Goal: Task Accomplishment & Management: Complete application form

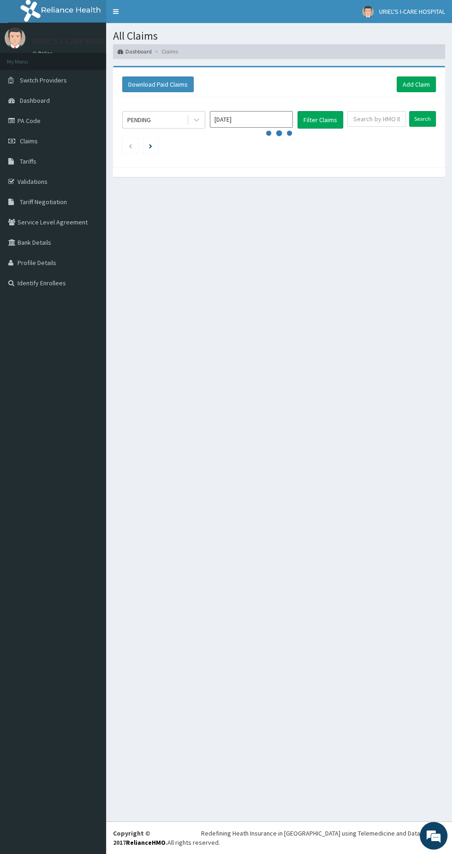
click at [50, 141] on link "Claims" at bounding box center [53, 141] width 106 height 20
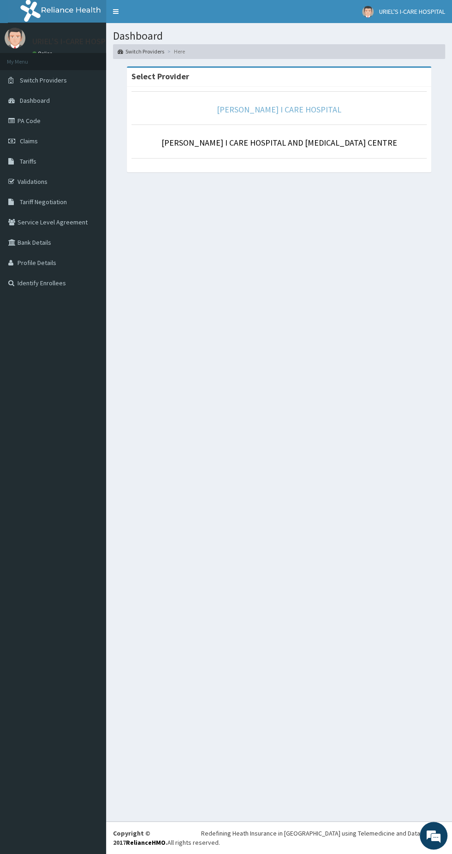
click at [297, 104] on link "URIEL I CARE HOSPITAL" at bounding box center [279, 109] width 124 height 11
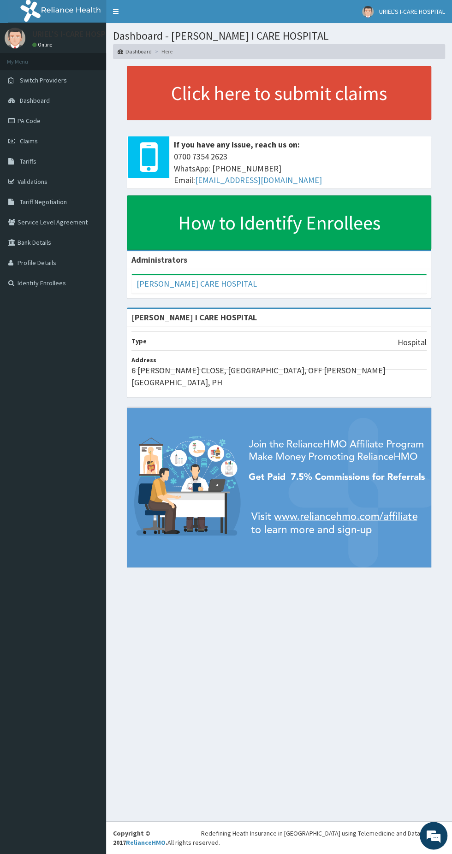
click at [50, 144] on link "Claims" at bounding box center [53, 141] width 106 height 20
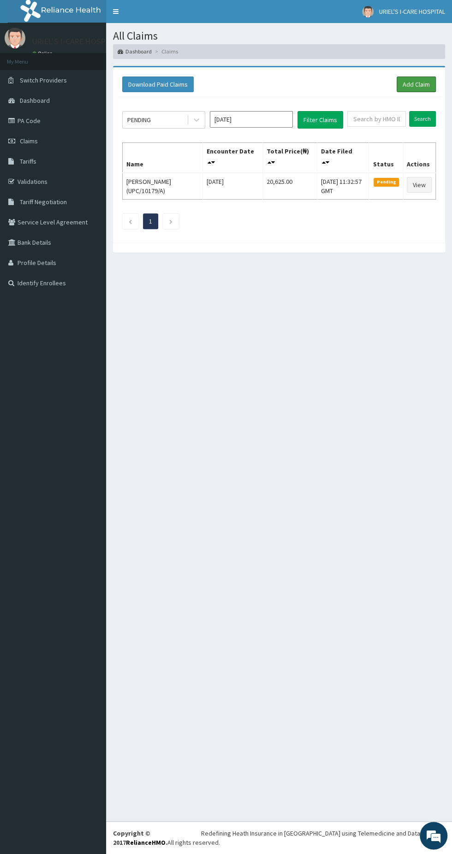
click at [410, 84] on link "Add Claim" at bounding box center [415, 85] width 39 height 16
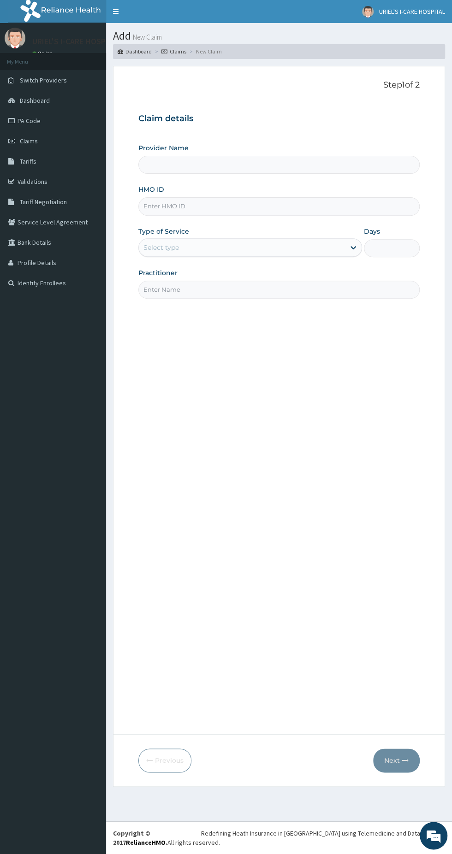
type input "[PERSON_NAME] I CARE HOSPITAL"
click at [249, 205] on input "HMO ID" at bounding box center [278, 206] width 281 height 18
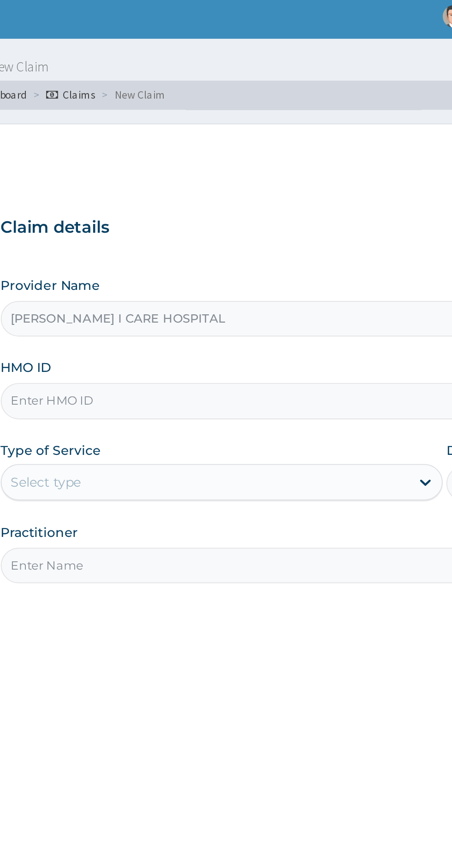
type input "UPC/10179/A"
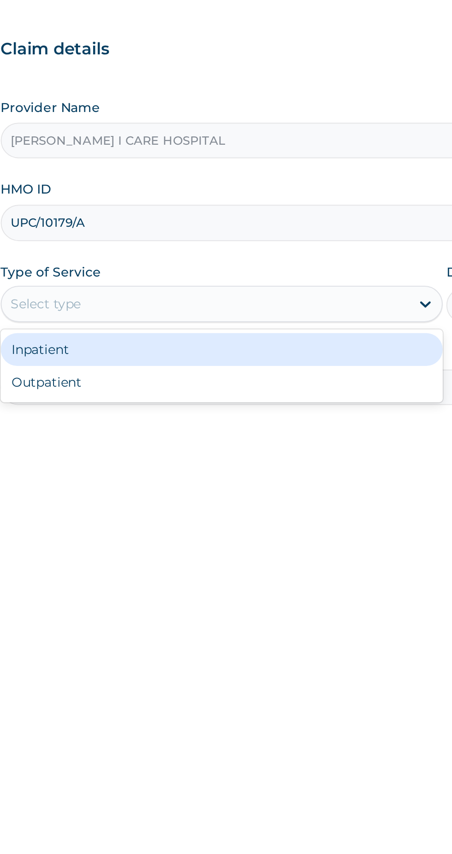
click at [187, 290] on div "Outpatient" at bounding box center [250, 287] width 224 height 17
type input "1"
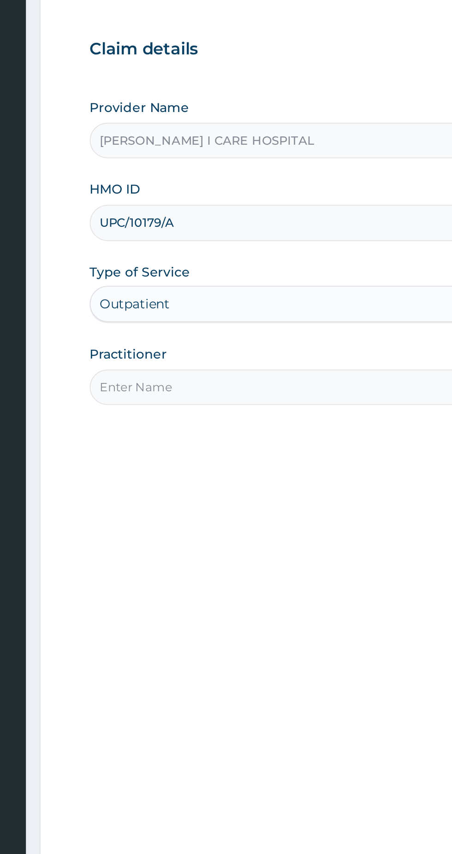
click at [213, 290] on input "Practitioner" at bounding box center [278, 290] width 281 height 18
type input "[PERSON_NAME]"
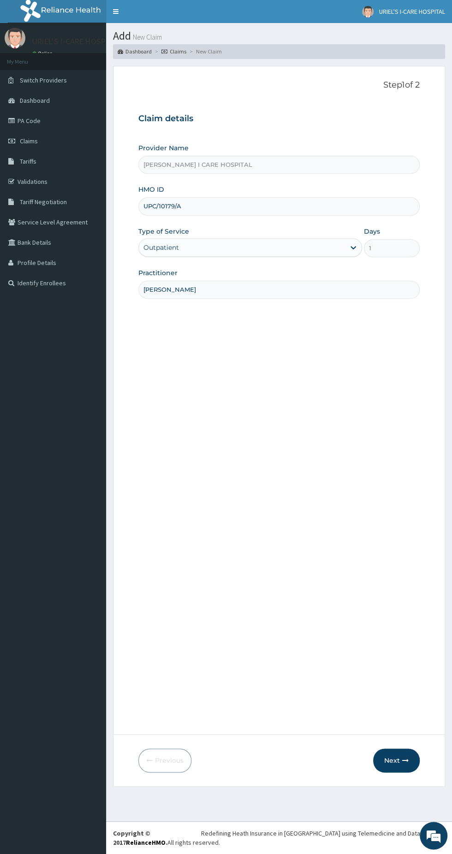
click at [405, 760] on icon "button" at bounding box center [405, 760] width 6 height 6
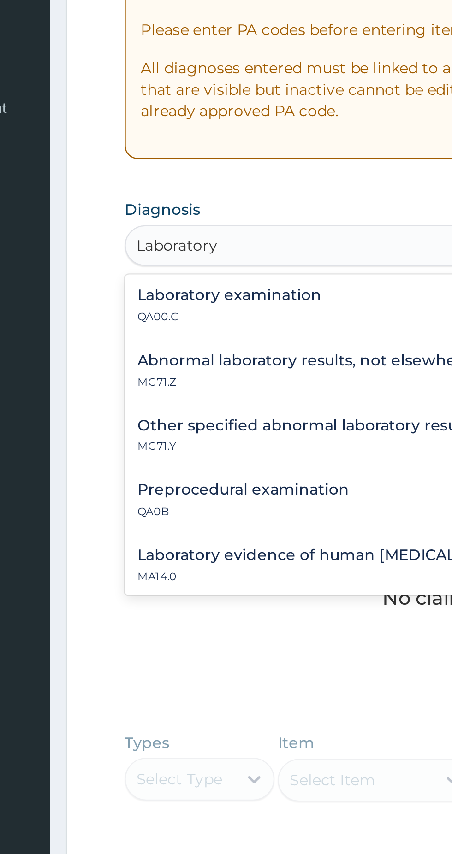
click at [213, 304] on h4 "Laboratory examination" at bounding box center [183, 303] width 79 height 7
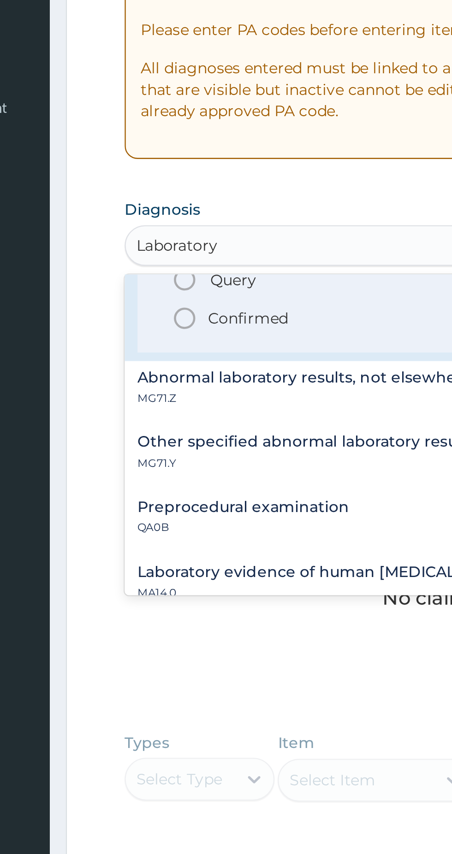
scroll to position [52, 0]
click at [170, 313] on span "Confirmed" at bounding box center [280, 312] width 242 height 11
type input "Laboratory"
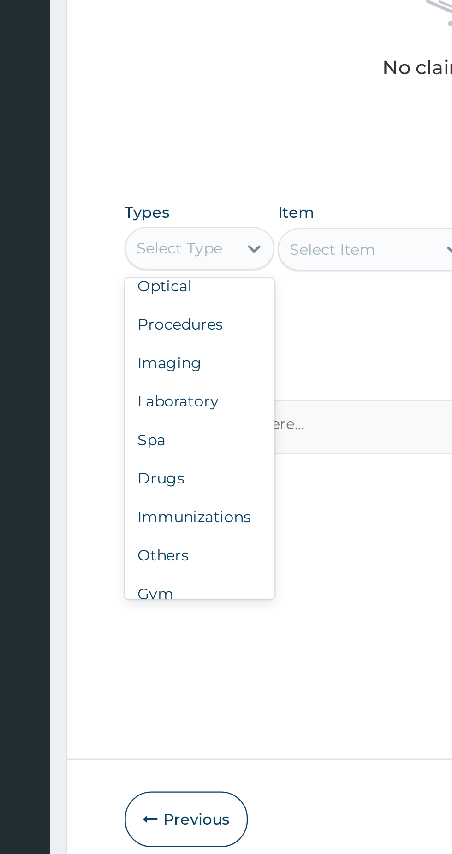
scroll to position [31, 0]
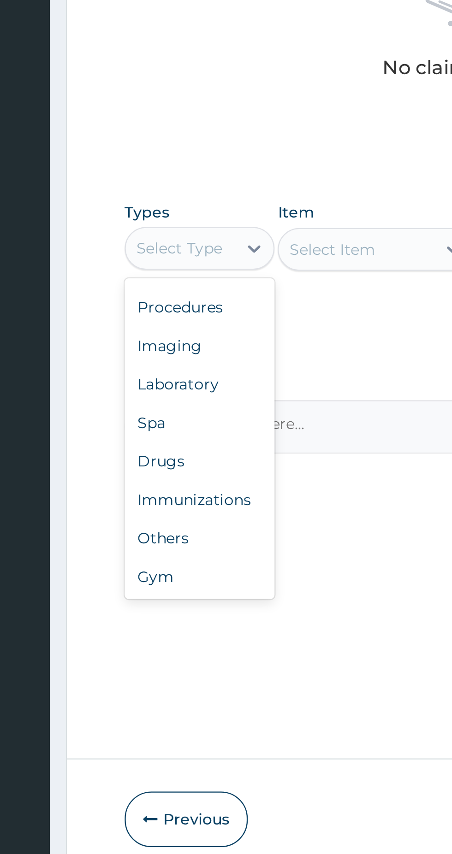
click at [170, 569] on div "Laboratory" at bounding box center [170, 573] width 65 height 17
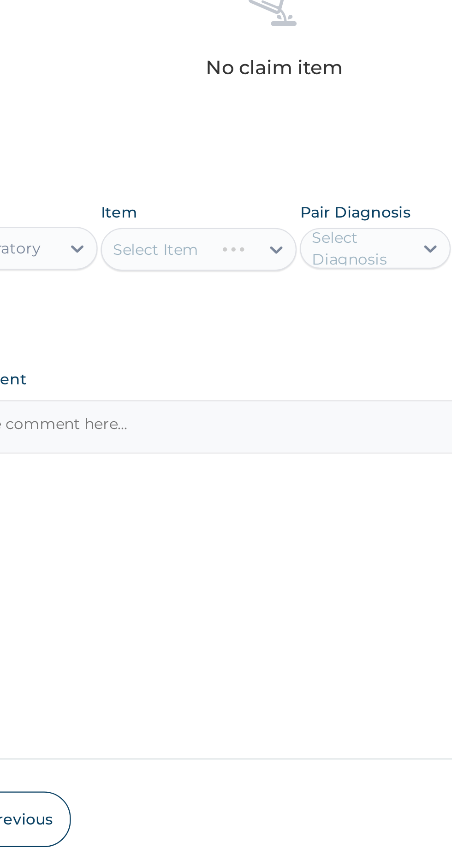
click at [278, 516] on div "Select Item" at bounding box center [246, 515] width 84 height 18
click at [278, 518] on div "Select Item" at bounding box center [246, 515] width 84 height 18
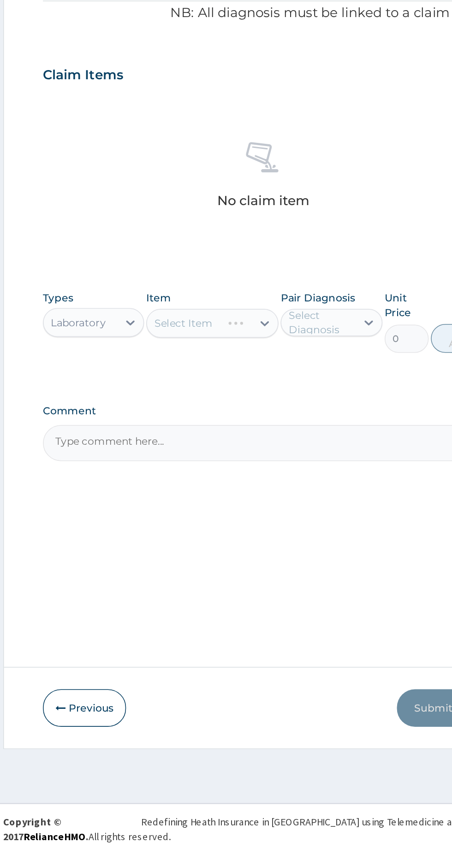
scroll to position [0, 0]
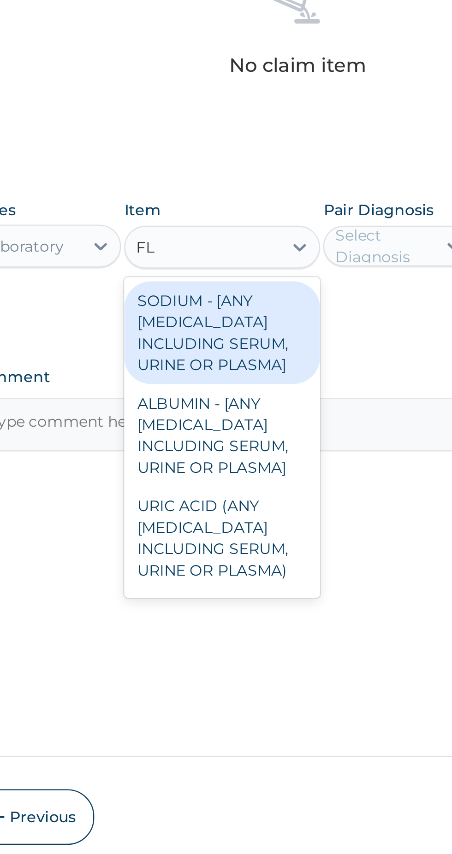
type input "F"
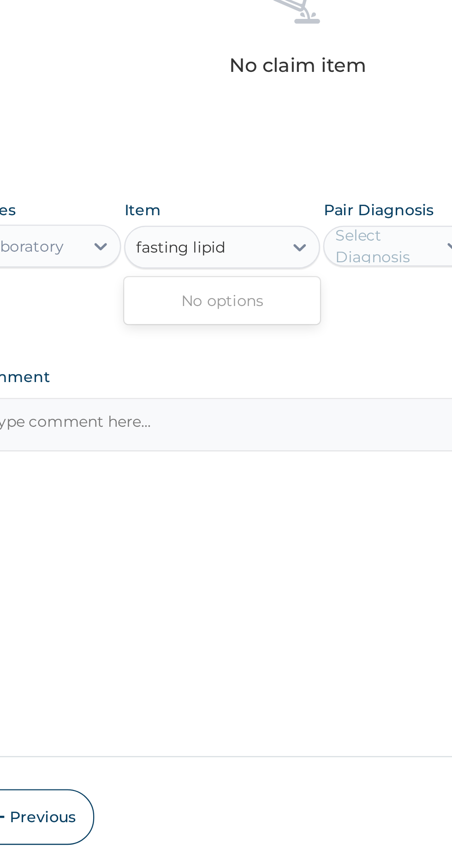
type input "fasting"
type input "FASTING"
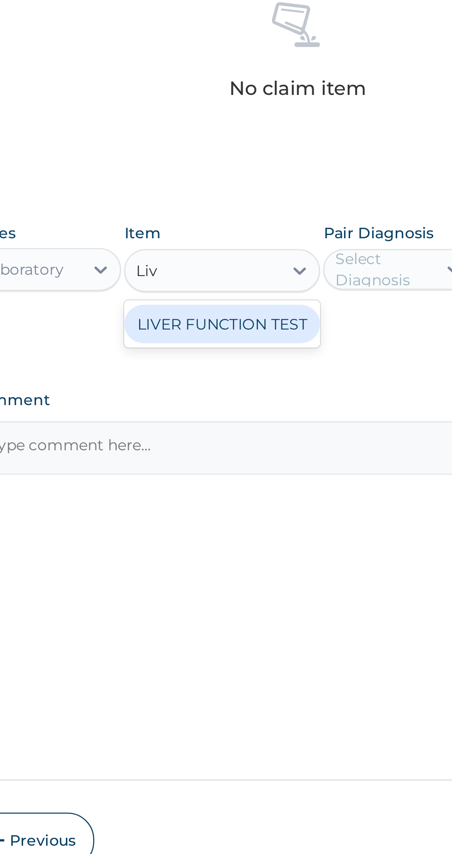
click at [263, 536] on div "LIVER FUNCTION TEST" at bounding box center [246, 538] width 84 height 17
type input "Liv"
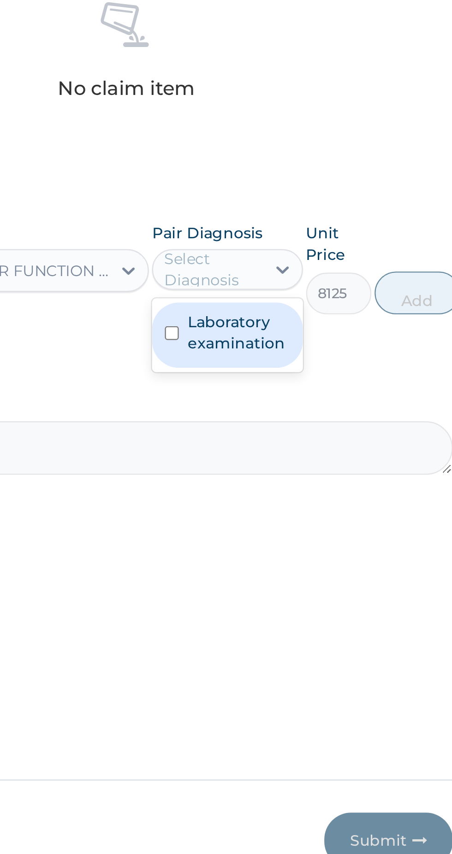
click at [332, 542] on label "Laboratory examination" at bounding box center [327, 541] width 44 height 18
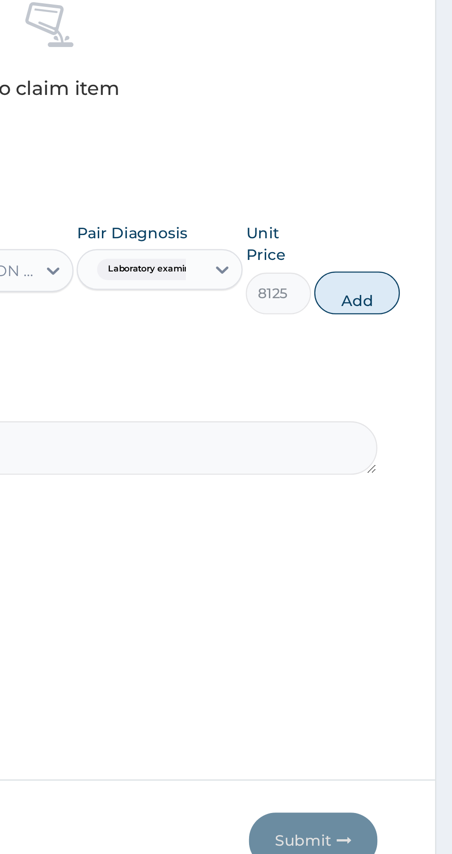
click at [417, 526] on button "Add" at bounding box center [410, 524] width 37 height 18
type input "0"
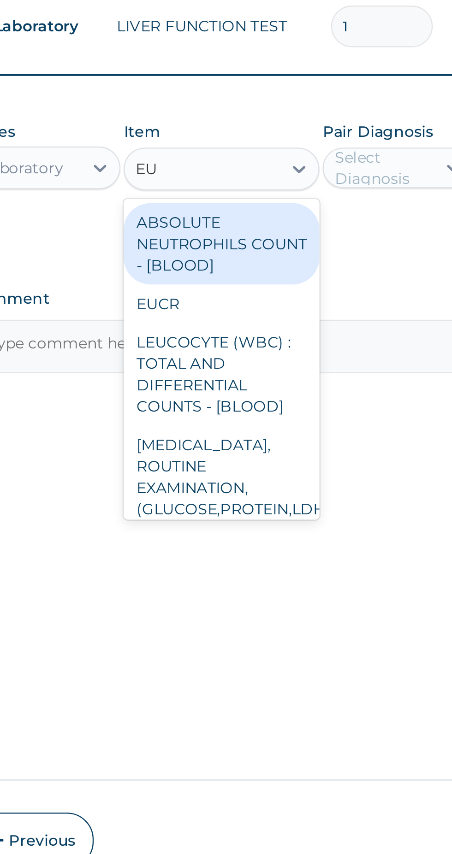
click at [242, 527] on div "EUCR" at bounding box center [246, 529] width 84 height 17
type input "EU"
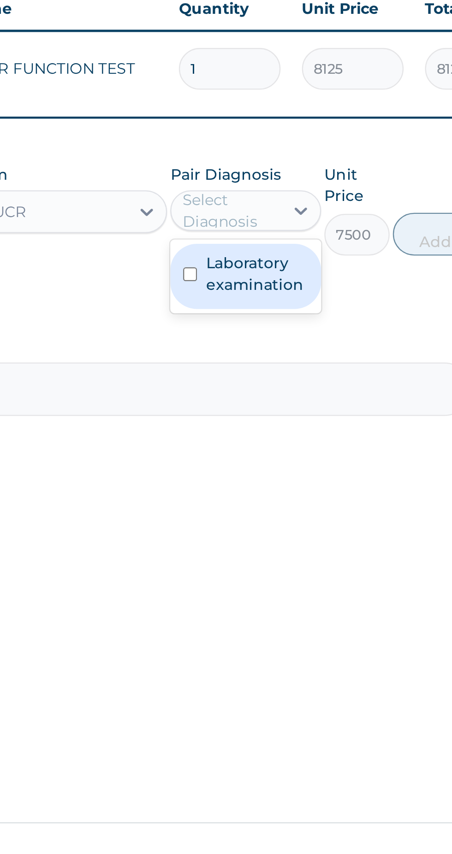
click at [331, 501] on label "Laboratory examination" at bounding box center [327, 498] width 44 height 18
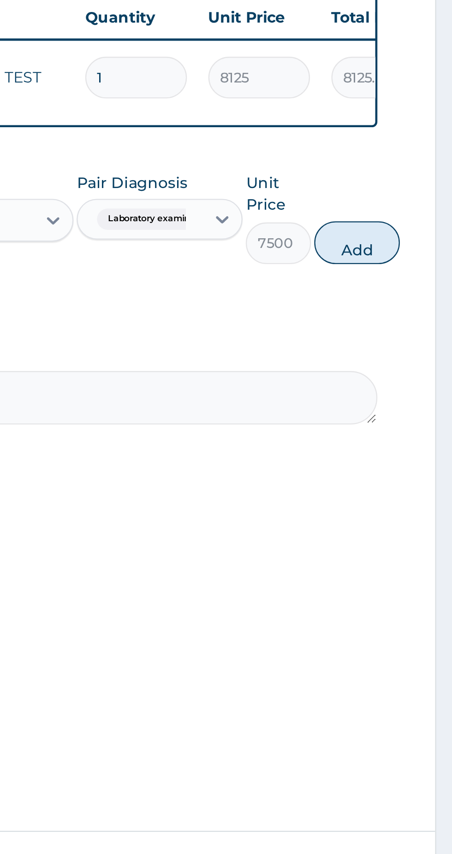
click at [413, 482] on button "Add" at bounding box center [410, 481] width 37 height 18
type input "0"
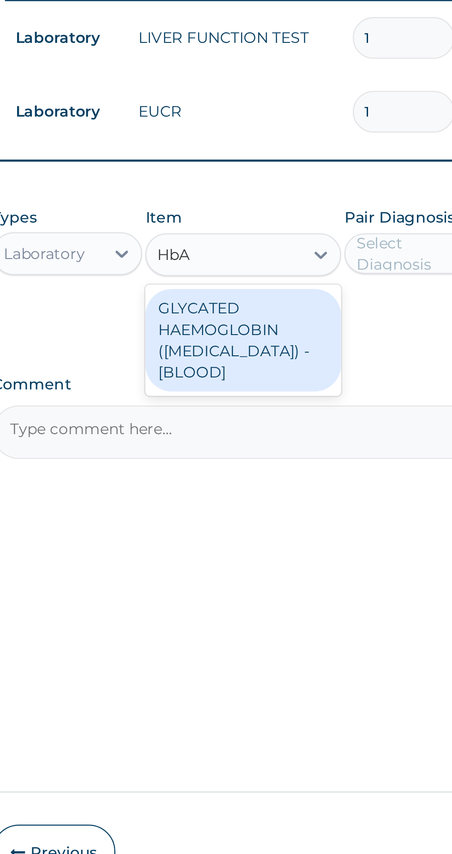
click at [270, 535] on div "GLYCATED HAEMOGLOBIN ([MEDICAL_DATA]) - [BLOOD]" at bounding box center [246, 540] width 84 height 44
type input "HbA"
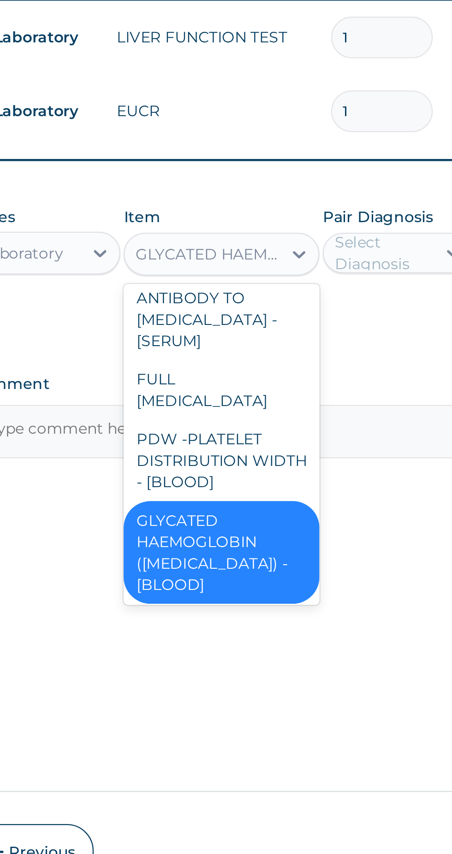
scroll to position [4858, 0]
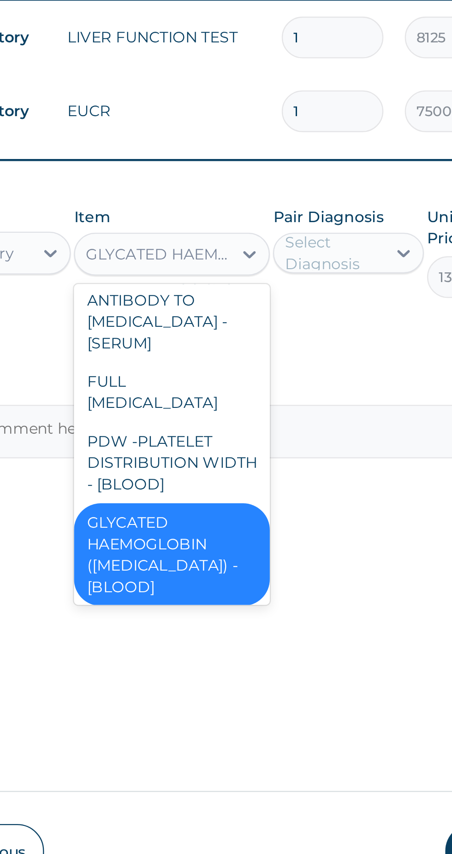
click at [269, 610] on div "GLYCATED HAEMOGLOBIN ([MEDICAL_DATA]) - [BLOOD]" at bounding box center [246, 632] width 84 height 44
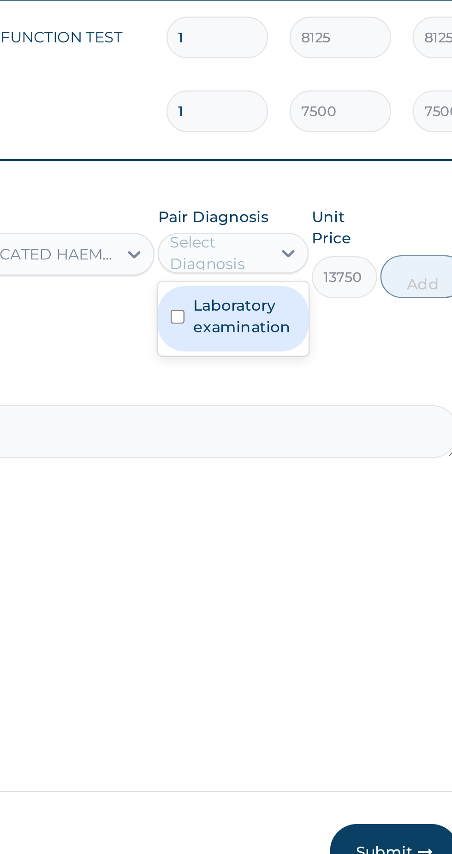
click at [337, 526] on label "Laboratory examination" at bounding box center [327, 529] width 44 height 18
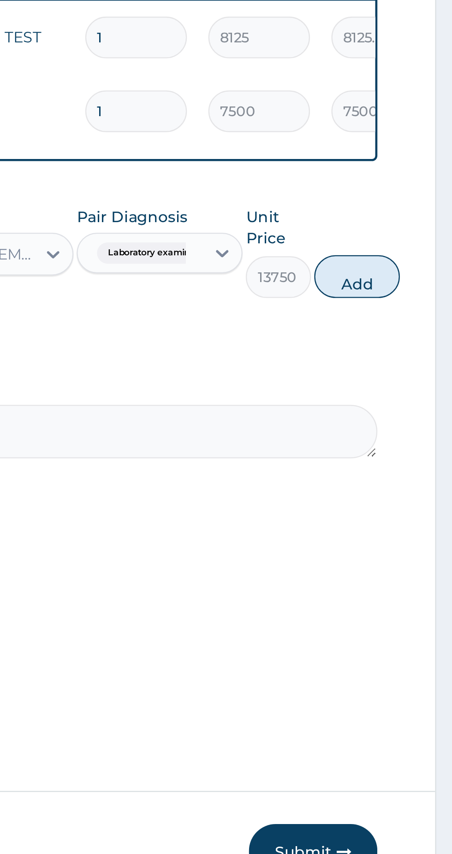
click at [413, 514] on button "Add" at bounding box center [410, 512] width 37 height 18
type input "0"
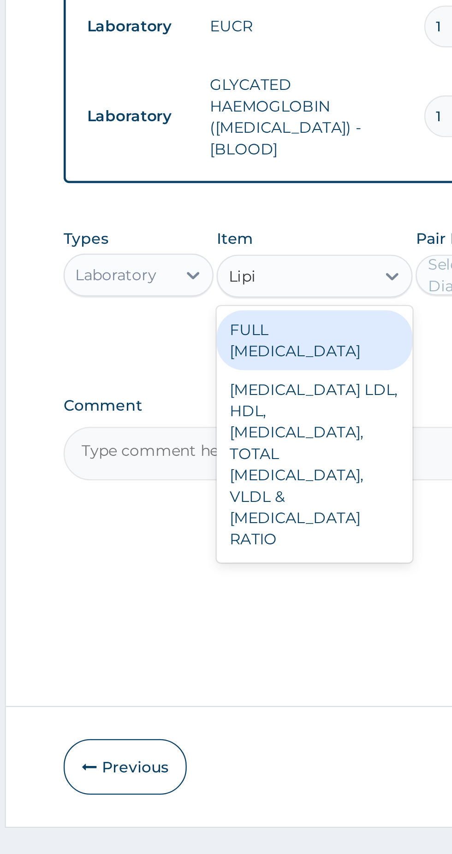
click at [263, 565] on div "FULL [MEDICAL_DATA]" at bounding box center [246, 577] width 84 height 26
type input "Lipi"
type input "8125"
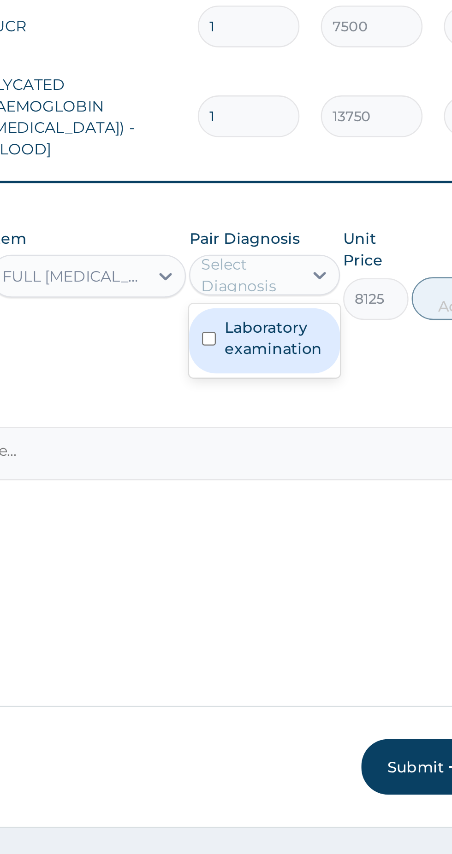
click at [336, 567] on label "Laboratory examination" at bounding box center [327, 576] width 44 height 18
